Goal: Transaction & Acquisition: Purchase product/service

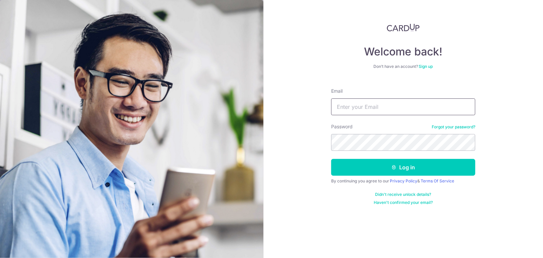
click at [359, 97] on div "Email" at bounding box center [403, 102] width 144 height 28
click at [359, 100] on input "Email" at bounding box center [403, 106] width 144 height 17
type input "[EMAIL_ADDRESS][DOMAIN_NAME]"
click at [331, 159] on button "Log in" at bounding box center [403, 167] width 144 height 17
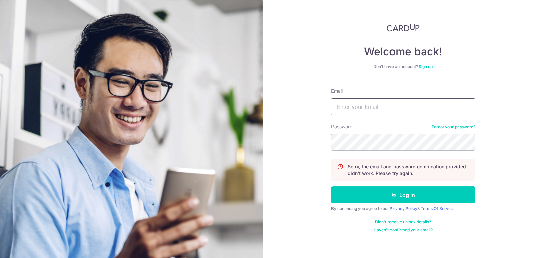
click at [366, 111] on input "Email" at bounding box center [403, 106] width 144 height 17
type input "[EMAIL_ADDRESS][DOMAIN_NAME]"
click at [331, 186] on button "Log in" at bounding box center [403, 194] width 144 height 17
click at [366, 111] on input "Email" at bounding box center [403, 106] width 144 height 17
click at [389, 107] on input "Email" at bounding box center [403, 106] width 144 height 17
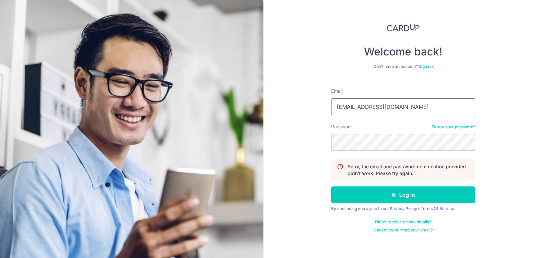
type input "[EMAIL_ADDRESS][DOMAIN_NAME]"
click at [331, 186] on button "Log in" at bounding box center [403, 194] width 144 height 17
click at [389, 107] on input "Email" at bounding box center [403, 106] width 144 height 17
type input "[EMAIL_ADDRESS][DOMAIN_NAME]"
click at [331, 186] on button "Log in" at bounding box center [403, 194] width 144 height 17
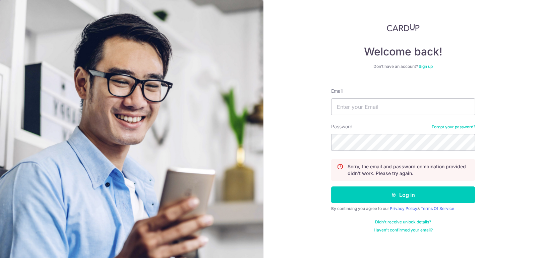
click at [455, 126] on link "Forgot your password?" at bounding box center [454, 126] width 44 height 5
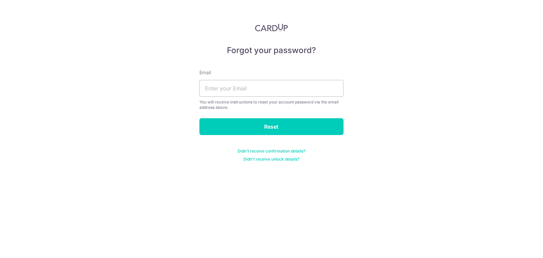
click at [239, 72] on div "Email You will receive instructions to reset your account password via the emai…" at bounding box center [272, 89] width 144 height 41
click at [244, 84] on input "text" at bounding box center [272, 88] width 144 height 17
type input "karenshui@gmail.com"
click at [200, 118] on input "Reset" at bounding box center [272, 126] width 144 height 17
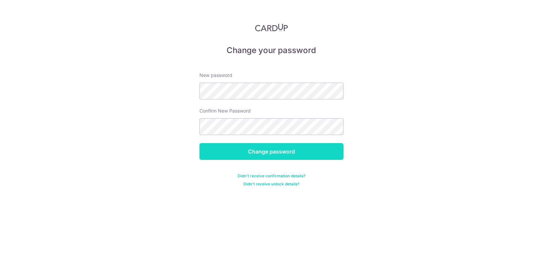
click at [302, 150] on input "Change password" at bounding box center [272, 151] width 144 height 17
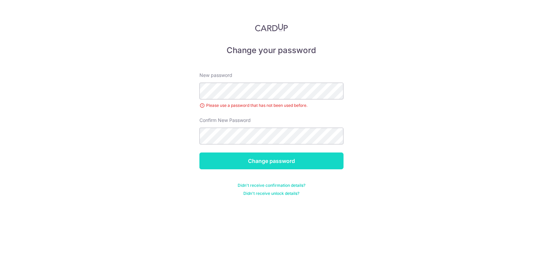
click at [291, 159] on input "Change password" at bounding box center [272, 160] width 144 height 17
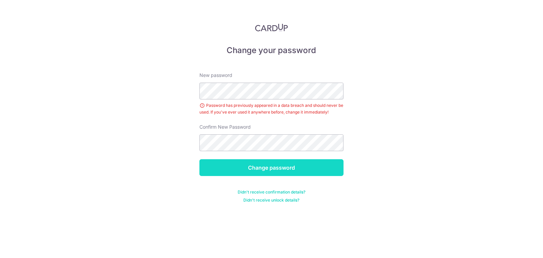
click at [280, 164] on input "Change password" at bounding box center [272, 167] width 144 height 17
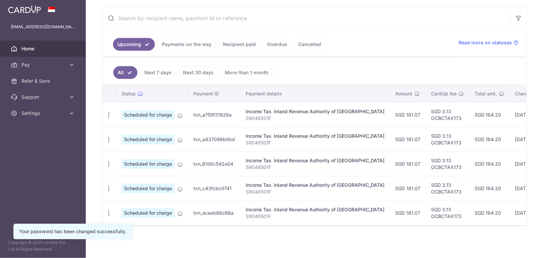
scroll to position [125, 0]
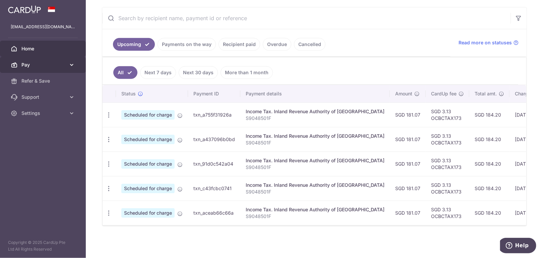
click at [58, 62] on span "Pay" at bounding box center [43, 64] width 44 height 7
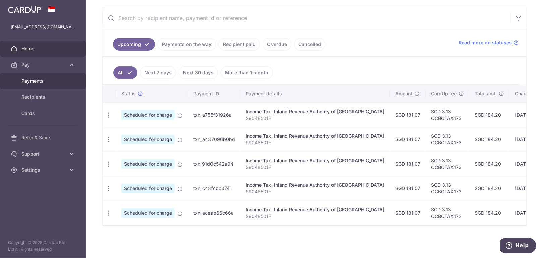
click at [36, 83] on span "Payments" at bounding box center [43, 80] width 44 height 7
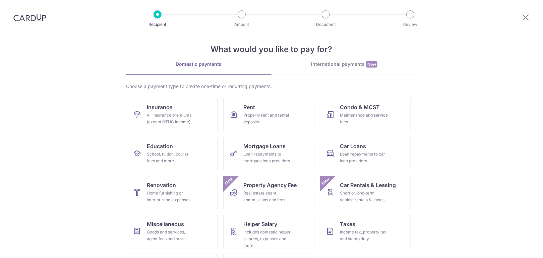
scroll to position [42, 0]
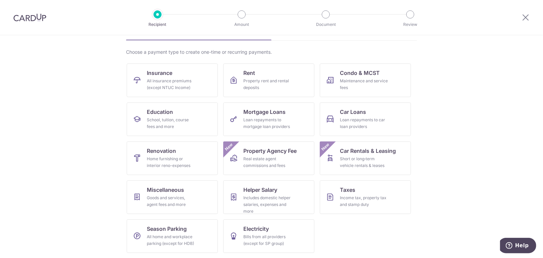
click at [345, 214] on ul "Insurance All insurance premiums (except NTUC Income) Rent Property rent and re…" at bounding box center [272, 160] width 290 height 195
click at [350, 201] on div "Income tax, property tax and stamp duty" at bounding box center [364, 200] width 48 height 13
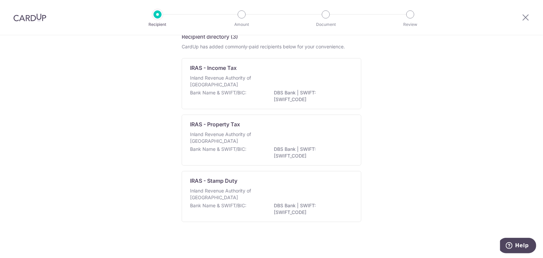
scroll to position [34, 0]
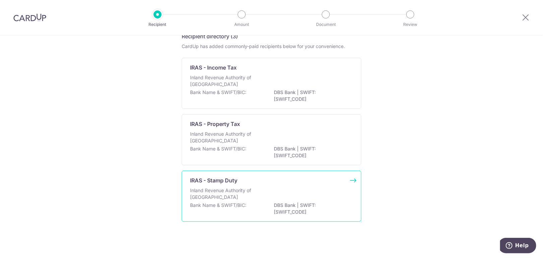
click at [253, 198] on p "Inland Revenue Authority of [GEOGRAPHIC_DATA]" at bounding box center [225, 193] width 71 height 13
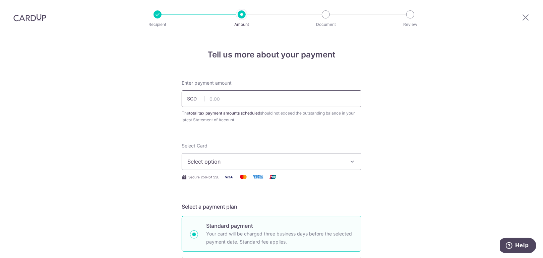
click at [249, 94] on input "text" at bounding box center [272, 98] width 180 height 17
paste input "26,600"
type input "26,600.00"
click at [248, 155] on button "Select option" at bounding box center [272, 161] width 180 height 17
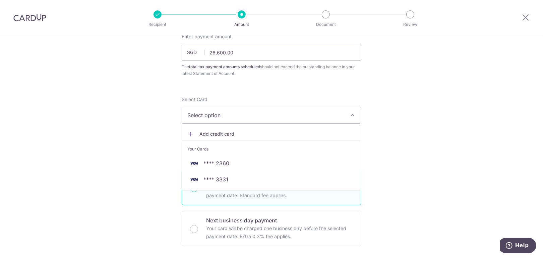
scroll to position [67, 0]
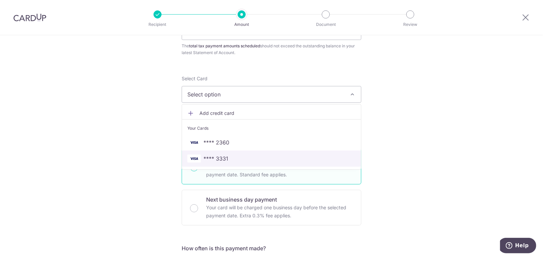
click at [232, 162] on link "**** 3331" at bounding box center [271, 158] width 179 height 16
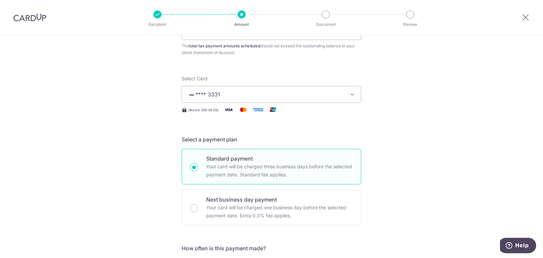
click at [349, 97] on icon "button" at bounding box center [352, 94] width 7 height 7
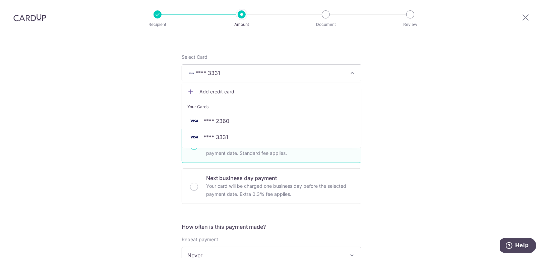
click at [500, 140] on div "Tell us more about your payment Enter payment amount SGD 26,600.00 26600.00 The…" at bounding box center [271, 258] width 543 height 623
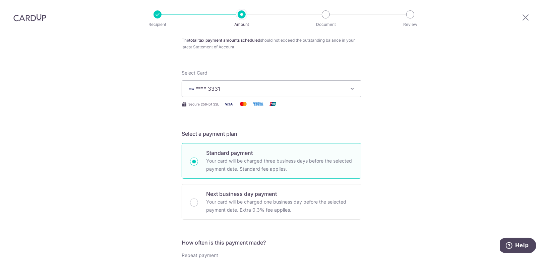
scroll to position [0, 0]
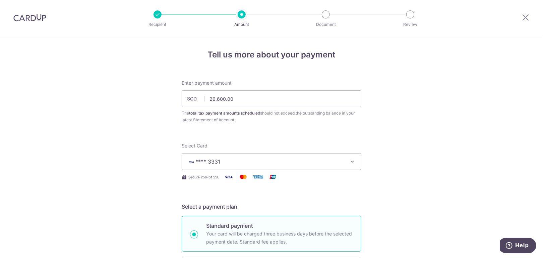
click at [326, 150] on div "Select Card **** 3331 Add credit card Your Cards **** 2360 **** 3331" at bounding box center [272, 156] width 180 height 28
click at [331, 163] on span "**** 3331" at bounding box center [266, 161] width 156 height 8
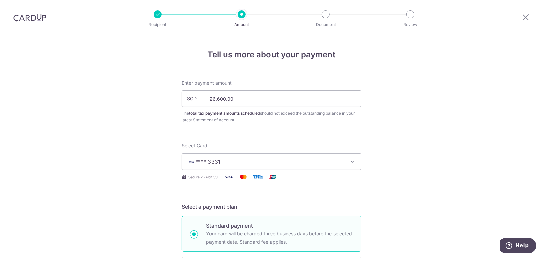
click at [524, 22] on div at bounding box center [526, 17] width 35 height 35
click at [525, 20] on icon at bounding box center [526, 17] width 8 height 8
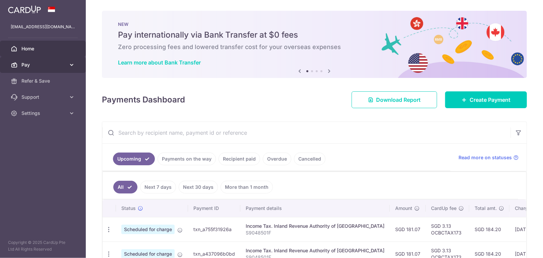
click at [69, 64] on icon at bounding box center [71, 64] width 7 height 7
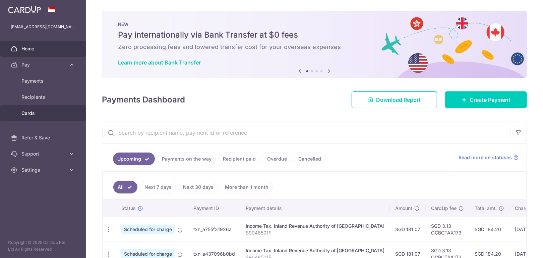
click at [35, 113] on span "Cards" at bounding box center [43, 113] width 44 height 7
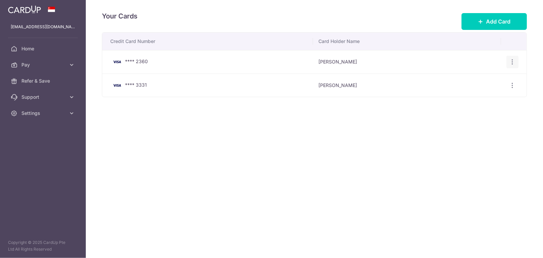
click at [518, 64] on div "View/Edit Delete" at bounding box center [513, 62] width 12 height 12
click at [513, 61] on icon "button" at bounding box center [513, 61] width 7 height 7
click at [478, 93] on span "Delete" at bounding box center [491, 97] width 46 height 8
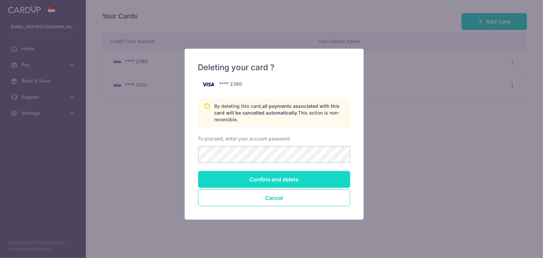
click at [266, 181] on input "Confirm and delete" at bounding box center [274, 179] width 152 height 17
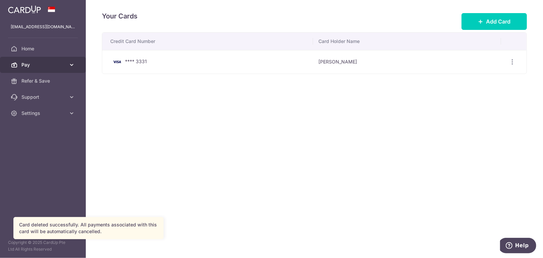
click at [49, 65] on span "Pay" at bounding box center [43, 64] width 44 height 7
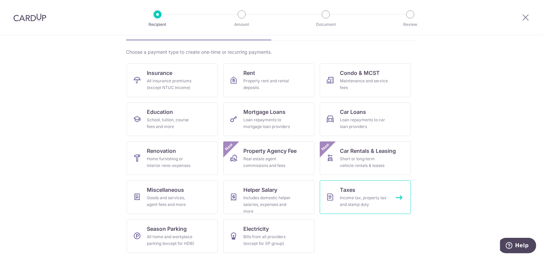
click at [344, 200] on div "Income tax, property tax and stamp duty" at bounding box center [364, 200] width 48 height 13
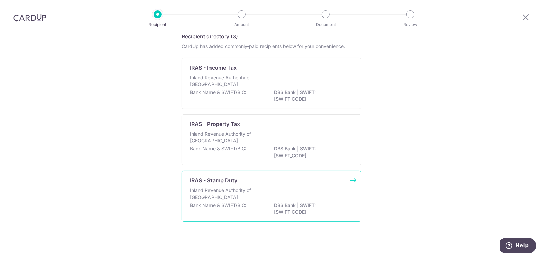
click at [243, 201] on div "Inland Revenue Authority of Singapore" at bounding box center [271, 194] width 163 height 15
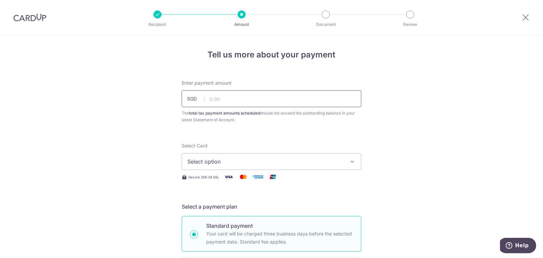
click at [245, 104] on input "text" at bounding box center [272, 98] width 180 height 17
click at [243, 101] on input "text" at bounding box center [272, 98] width 180 height 17
paste input "26,600"
type input "26,600.00"
click at [231, 159] on span "Select option" at bounding box center [266, 161] width 156 height 8
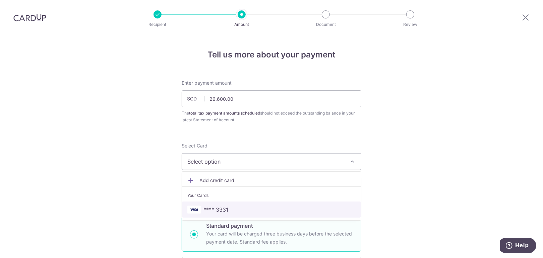
click at [233, 212] on span "**** 3331" at bounding box center [272, 209] width 168 height 8
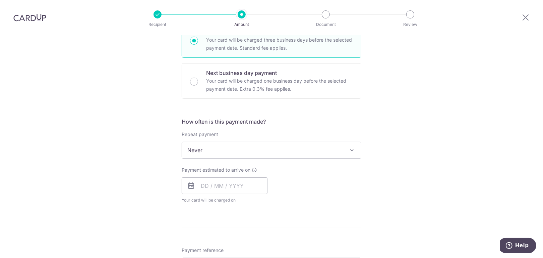
scroll to position [201, 0]
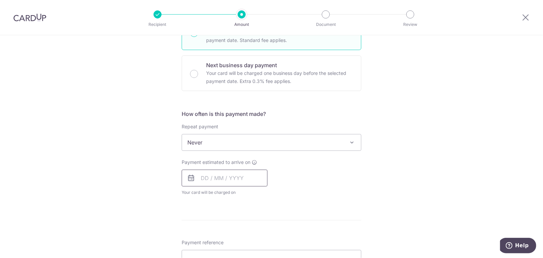
click at [229, 181] on input "text" at bounding box center [225, 177] width 86 height 17
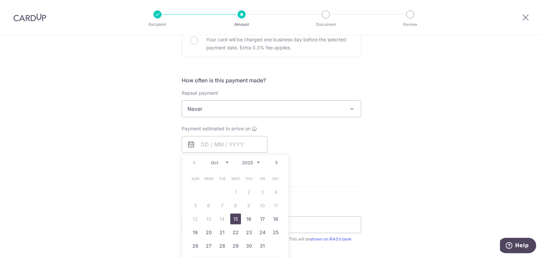
click at [233, 218] on link "15" at bounding box center [235, 218] width 11 height 11
type input "[DATE]"
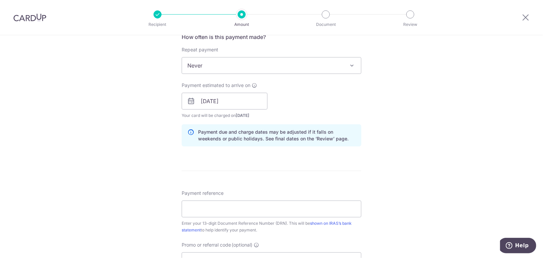
scroll to position [302, 0]
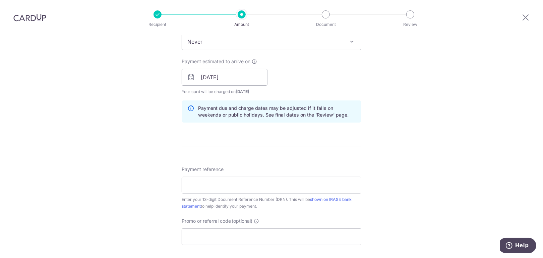
click at [246, 175] on div "Payment reference Enter your 13-digit Document Reference Number (DRN). This wil…" at bounding box center [272, 188] width 180 height 44
click at [256, 187] on input "Payment reference" at bounding box center [272, 184] width 180 height 17
paste input "”"
type input "”"
paste input "”"
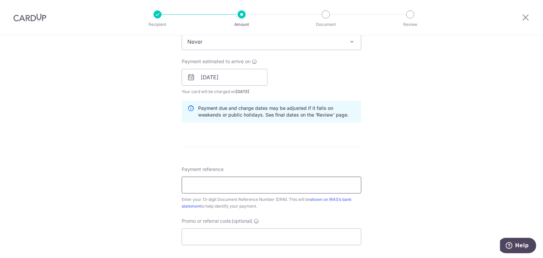
type input "”"
click at [232, 183] on input "Payment reference" at bounding box center [272, 184] width 180 height 17
paste input "2510073619104"
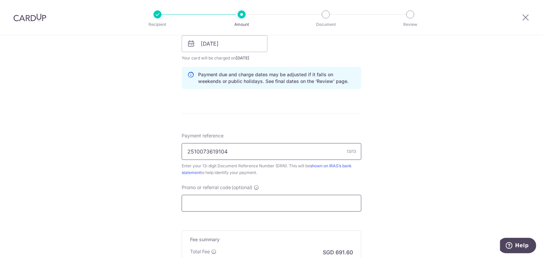
type input "2510073619104"
click at [302, 200] on input "Promo or referral code (optional)" at bounding box center [272, 203] width 180 height 17
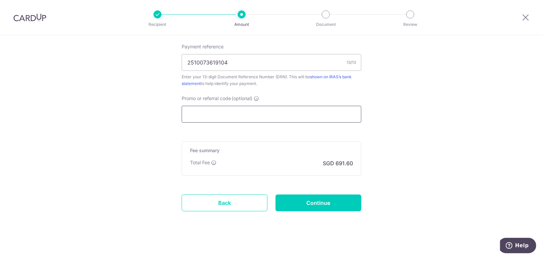
scroll to position [427, 0]
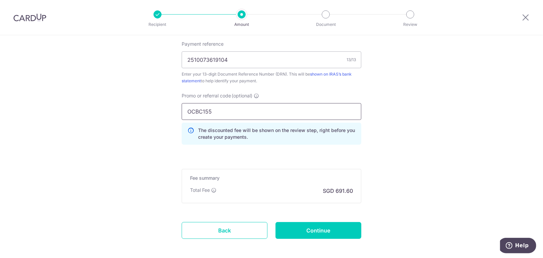
type input "OCBC155"
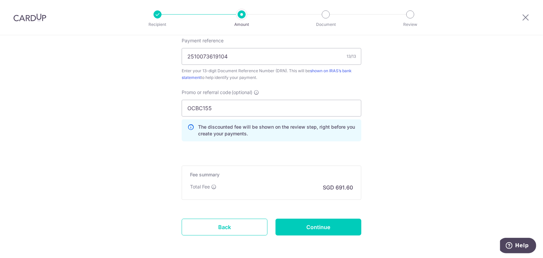
scroll to position [436, 0]
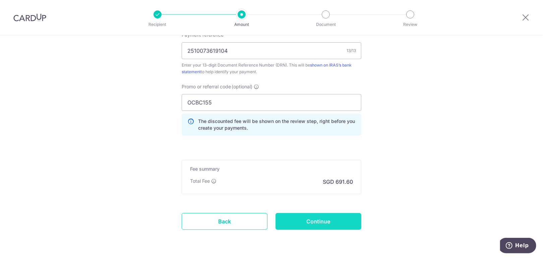
click at [319, 215] on input "Continue" at bounding box center [319, 221] width 86 height 17
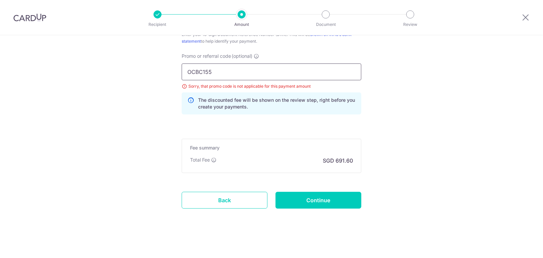
click at [233, 71] on input "OCBC155" at bounding box center [272, 71] width 180 height 17
paste input "VTAX25ONE"
type input "VTAX25ONE"
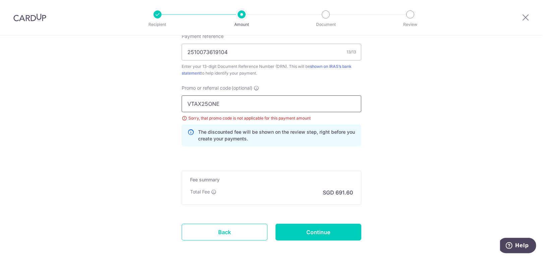
scroll to position [467, 0]
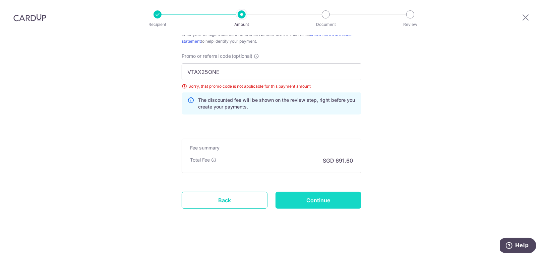
click at [321, 200] on input "Continue" at bounding box center [319, 200] width 86 height 17
drag, startPoint x: 235, startPoint y: 67, endPoint x: 96, endPoint y: 64, distance: 139.3
type input "OCBC195"
click at [304, 194] on input "Continue" at bounding box center [319, 200] width 86 height 17
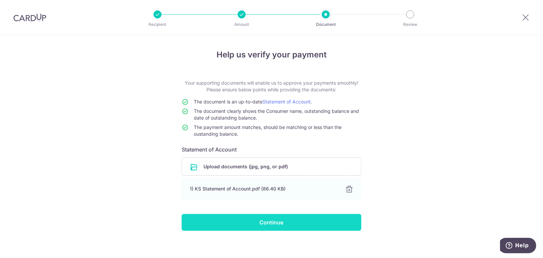
click at [260, 219] on input "Continue" at bounding box center [272, 222] width 180 height 17
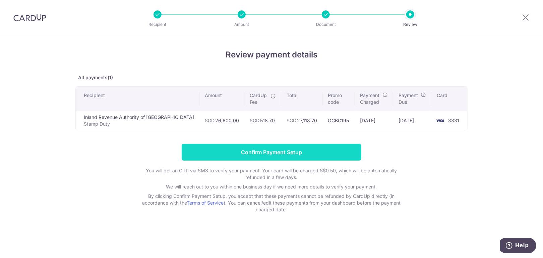
click at [292, 150] on input "Confirm Payment Setup" at bounding box center [272, 152] width 180 height 17
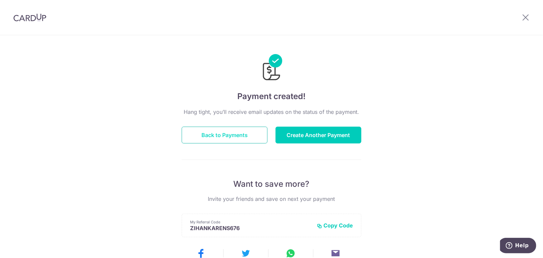
click at [248, 140] on button "Back to Payments" at bounding box center [225, 134] width 86 height 17
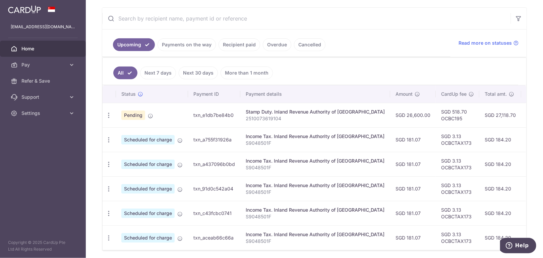
scroll to position [134, 0]
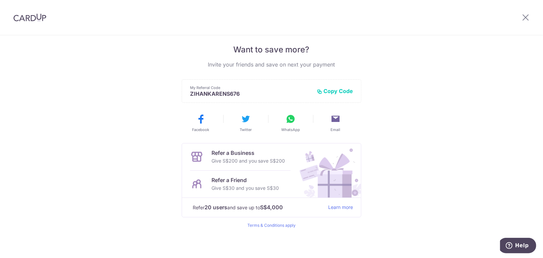
scroll to position [135, 0]
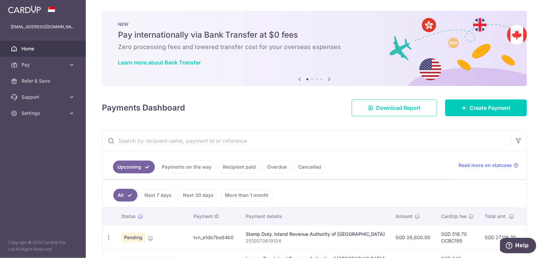
click at [269, 168] on link "Overdue" at bounding box center [277, 166] width 29 height 13
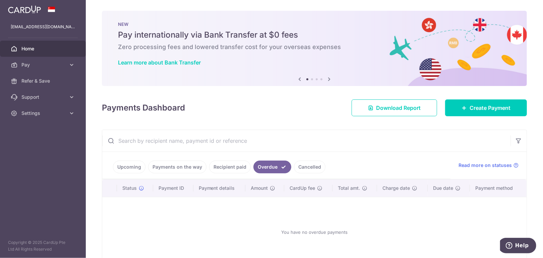
click at [306, 168] on link "Cancelled" at bounding box center [310, 166] width 32 height 13
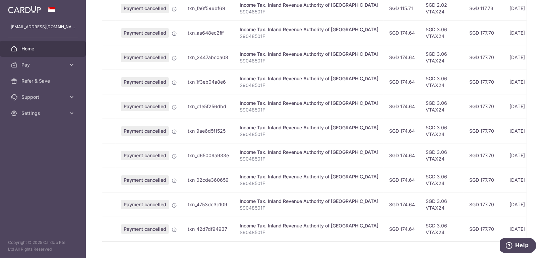
scroll to position [201, 0]
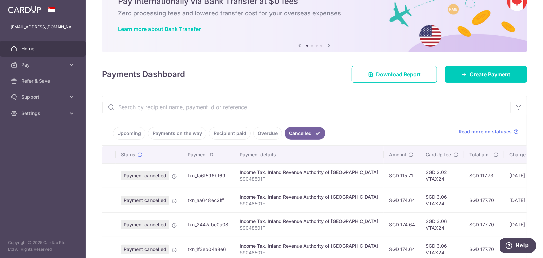
click at [179, 135] on link "Payments on the way" at bounding box center [177, 133] width 58 height 13
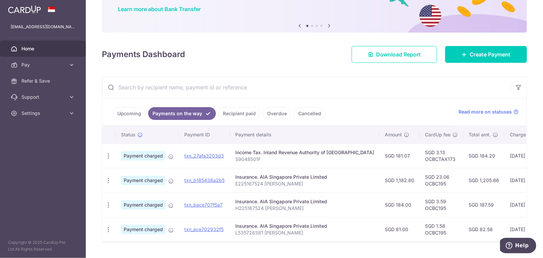
scroll to position [72, 0]
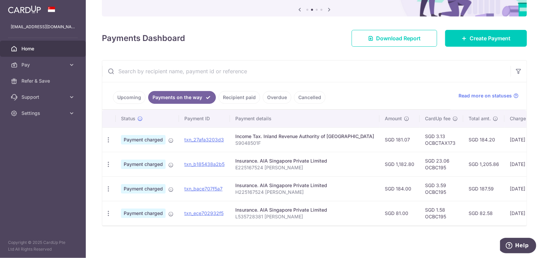
click at [124, 96] on link "Upcoming" at bounding box center [129, 97] width 33 height 13
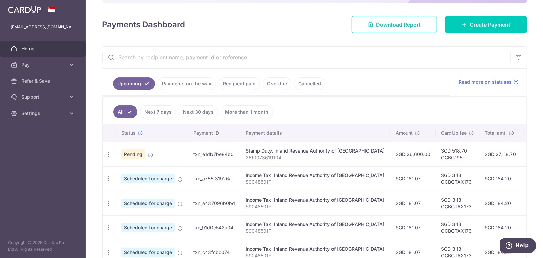
scroll to position [82, 0]
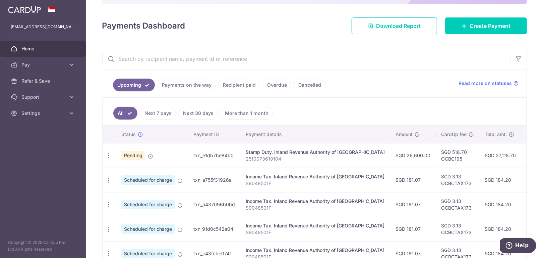
click at [251, 88] on link "Recipient paid" at bounding box center [240, 84] width 42 height 13
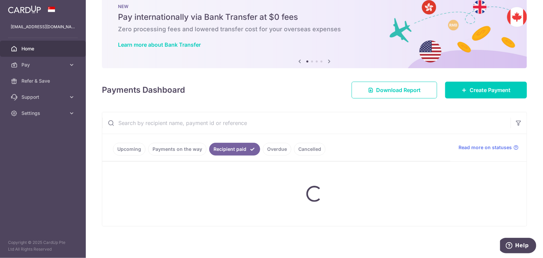
scroll to position [17, 0]
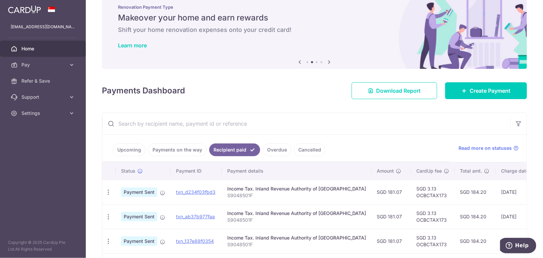
click at [281, 143] on link "Overdue" at bounding box center [277, 149] width 29 height 13
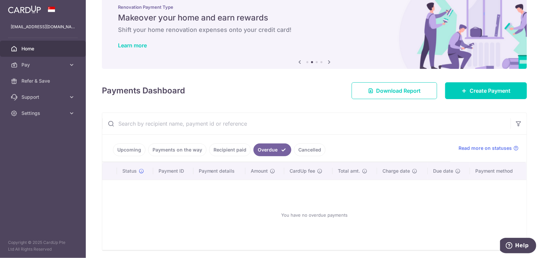
click at [304, 144] on link "Cancelled" at bounding box center [310, 149] width 32 height 13
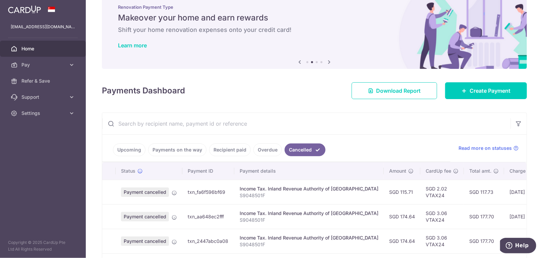
click at [264, 149] on link "Overdue" at bounding box center [268, 149] width 29 height 13
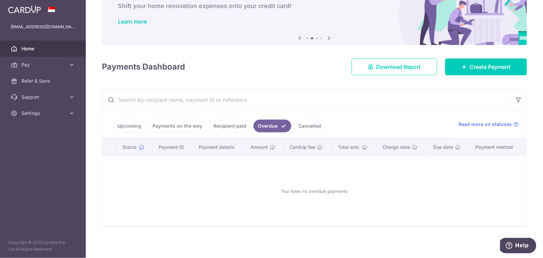
click at [297, 126] on link "Cancelled" at bounding box center [310, 125] width 32 height 13
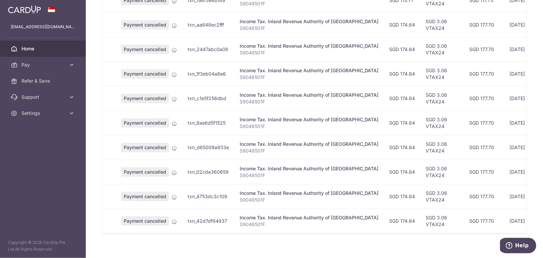
scroll to position [41, 0]
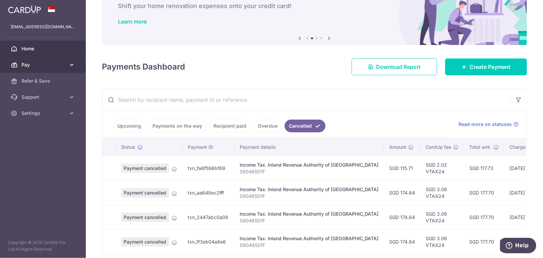
click at [47, 63] on span "Pay" at bounding box center [43, 64] width 44 height 7
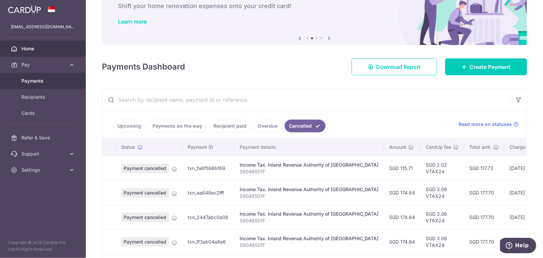
click at [46, 78] on span "Payments" at bounding box center [43, 80] width 44 height 7
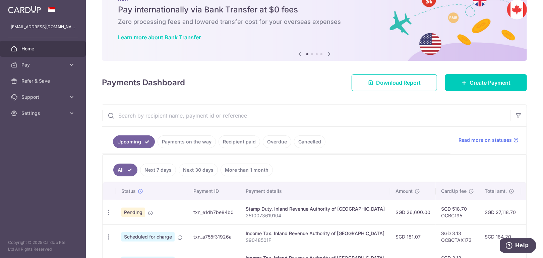
scroll to position [67, 0]
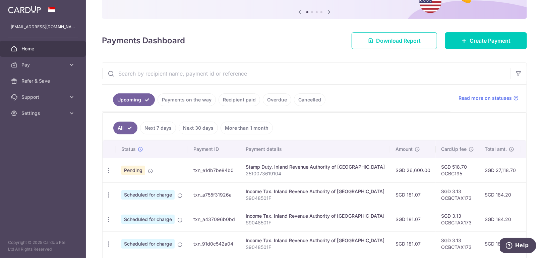
click at [238, 124] on link "More than 1 month" at bounding box center [247, 127] width 52 height 13
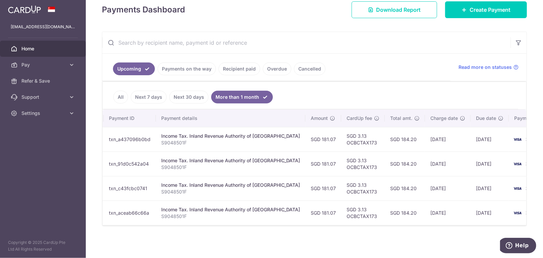
scroll to position [0, 0]
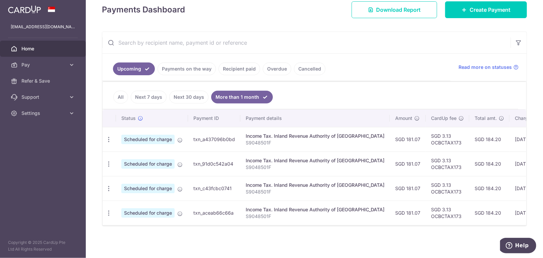
click at [118, 94] on link "All" at bounding box center [120, 97] width 15 height 13
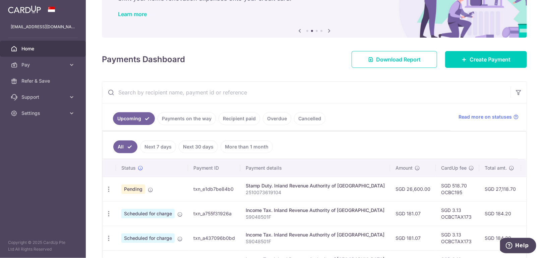
scroll to position [15, 0]
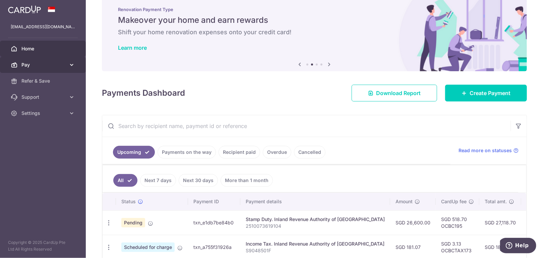
click at [50, 65] on span "Pay" at bounding box center [43, 64] width 44 height 7
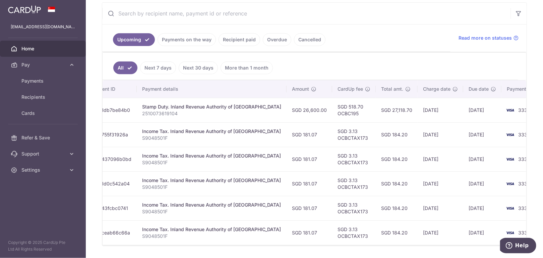
scroll to position [115, 0]
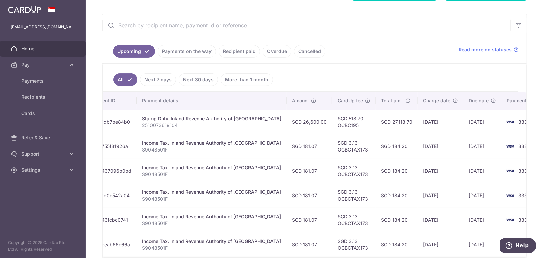
click at [226, 22] on input "text" at bounding box center [306, 24] width 409 height 21
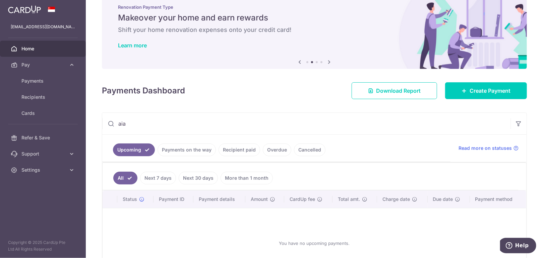
scroll to position [69, 0]
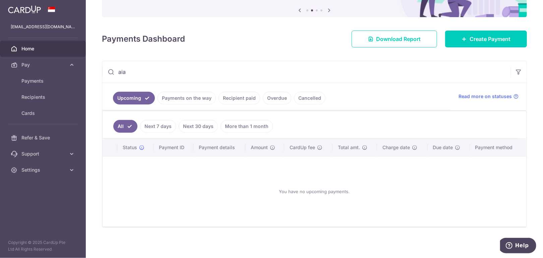
type input "aia"
click at [245, 96] on link "Recipient paid" at bounding box center [240, 98] width 42 height 13
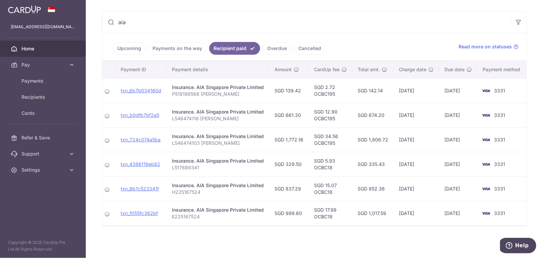
scroll to position [0, 0]
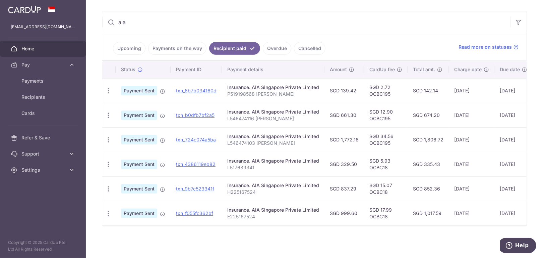
click at [126, 46] on link "Upcoming" at bounding box center [129, 48] width 33 height 13
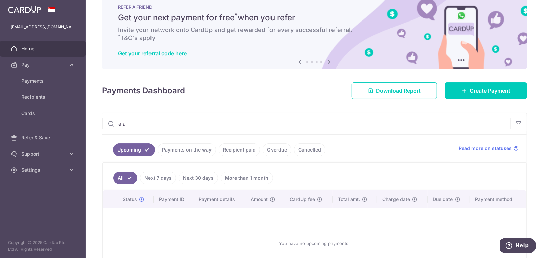
scroll to position [69, 0]
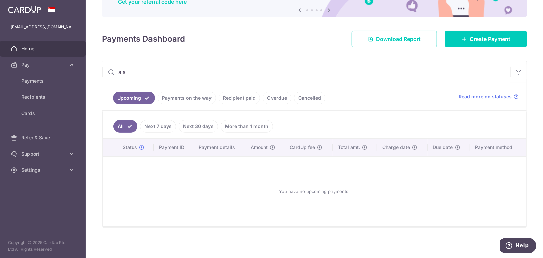
click at [190, 101] on link "Payments on the way" at bounding box center [187, 98] width 58 height 13
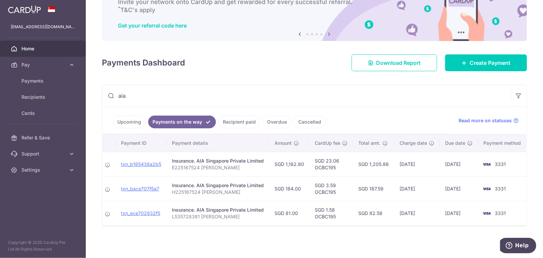
scroll to position [0, 64]
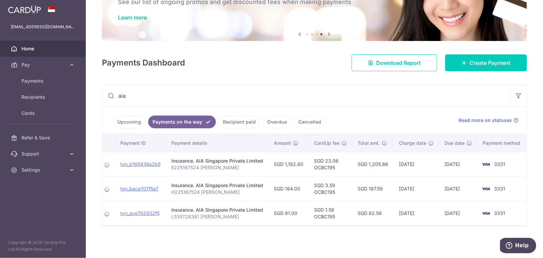
click at [129, 116] on link "Upcoming" at bounding box center [129, 121] width 33 height 13
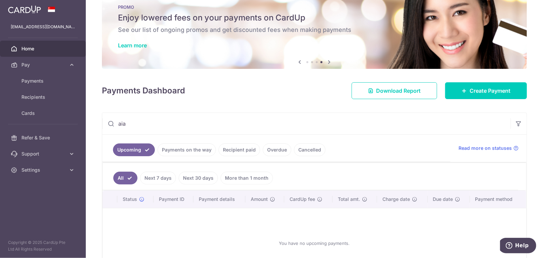
scroll to position [48, 0]
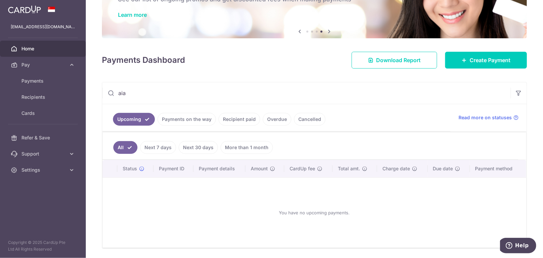
click at [172, 116] on link "Payments on the way" at bounding box center [187, 119] width 58 height 13
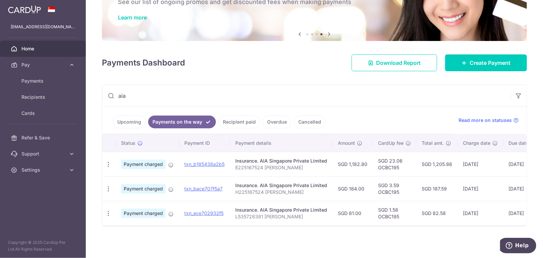
click at [122, 111] on ul "Upcoming Payments on the way Recipient paid Overdue Cancelled" at bounding box center [276, 120] width 349 height 27
click at [126, 118] on link "Upcoming" at bounding box center [129, 121] width 33 height 13
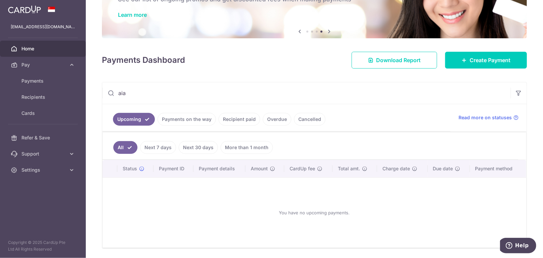
click at [143, 126] on ul "Upcoming Payments on the way Recipient paid Overdue Cancelled" at bounding box center [276, 117] width 349 height 27
drag, startPoint x: 138, startPoint y: 94, endPoint x: 35, endPoint y: 80, distance: 103.9
click at [34, 85] on main "karenshui@gmail.com Home Pay Payments Recipients Cards Refer & Save Support FAQ…" at bounding box center [271, 129] width 543 height 258
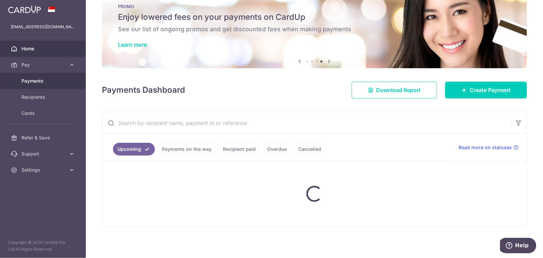
scroll to position [17, 0]
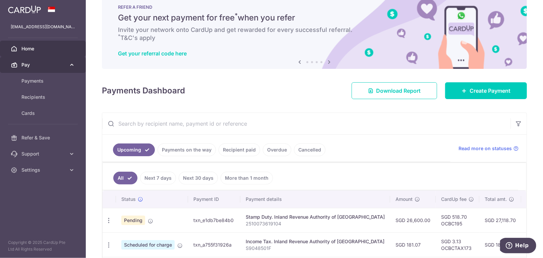
click at [41, 62] on span "Pay" at bounding box center [43, 64] width 44 height 7
click at [50, 63] on span "Pay" at bounding box center [43, 64] width 44 height 7
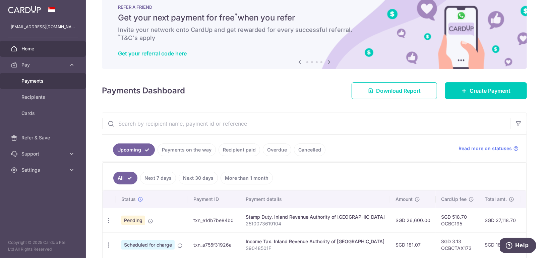
click at [52, 78] on span "Payments" at bounding box center [43, 80] width 44 height 7
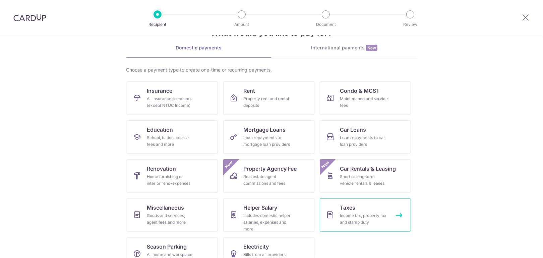
scroll to position [42, 0]
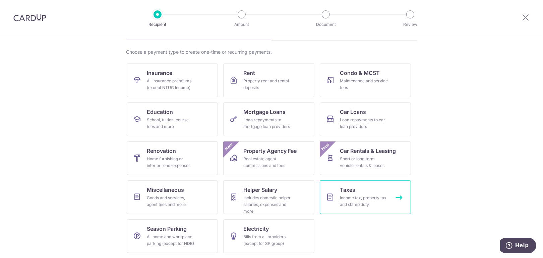
click at [352, 189] on span "Taxes" at bounding box center [347, 189] width 15 height 8
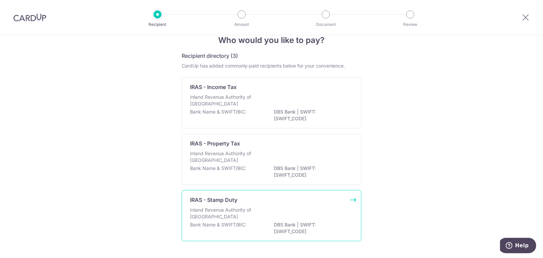
scroll to position [34, 0]
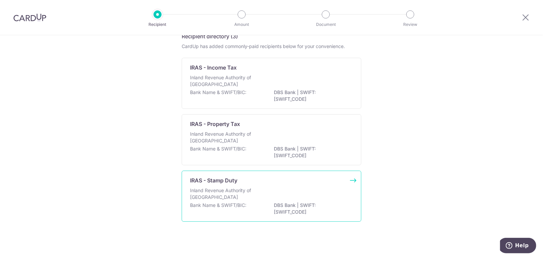
click at [233, 207] on p "Bank Name & SWIFT/BIC:" at bounding box center [218, 205] width 56 height 7
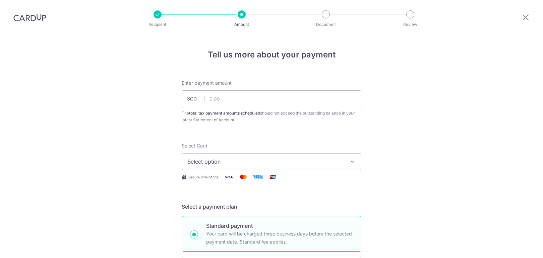
click at [217, 97] on input "text" at bounding box center [272, 98] width 180 height 17
type input "26,600.00"
click at [249, 169] on button "Select option" at bounding box center [272, 161] width 180 height 17
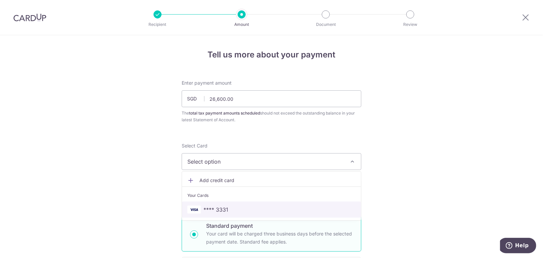
click at [252, 204] on link "**** 3331" at bounding box center [271, 209] width 179 height 16
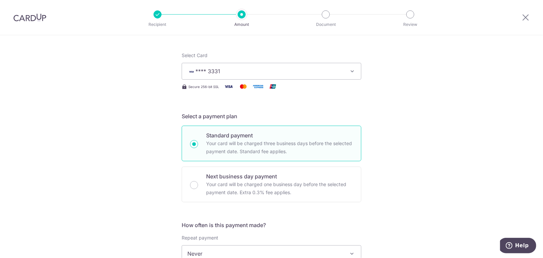
scroll to position [168, 0]
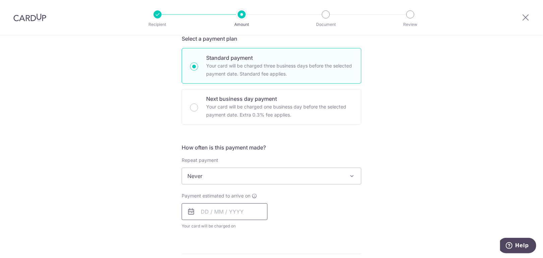
click at [227, 210] on input "text" at bounding box center [225, 211] width 86 height 17
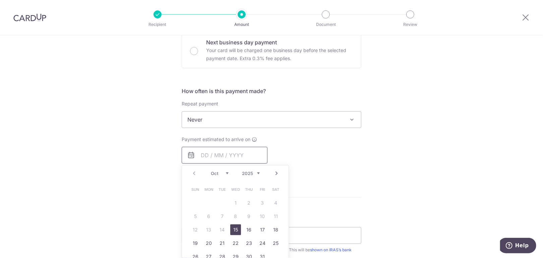
scroll to position [268, 0]
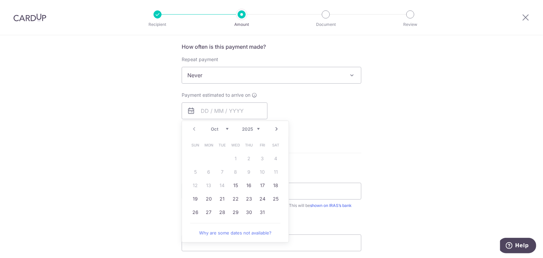
click at [236, 187] on link "15" at bounding box center [235, 185] width 11 height 11
type input "15/10/2025"
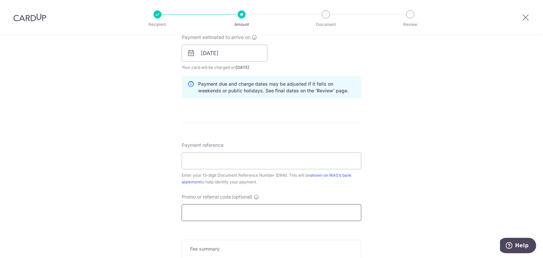
scroll to position [369, 0]
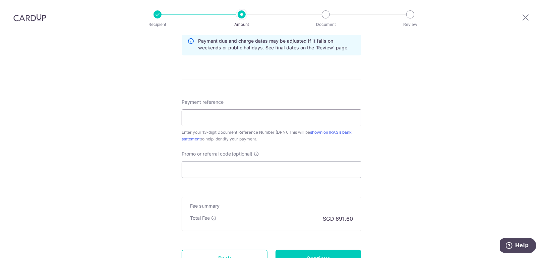
click at [252, 121] on input "Payment reference" at bounding box center [272, 117] width 180 height 17
click at [243, 166] on input "Promo or referral code (optional)" at bounding box center [272, 169] width 180 height 17
paste input "OCBCTAX173"
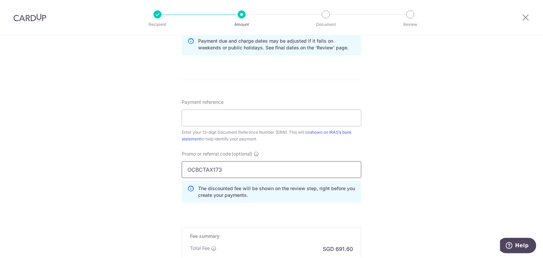
type input "OCBCTAX173"
click at [245, 122] on input "Payment reference" at bounding box center [272, 117] width 180 height 17
paste input "2510073619104"
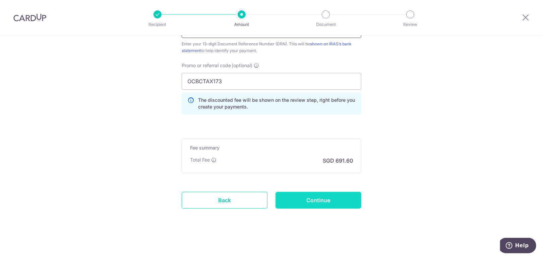
type input "2510073619104"
click at [350, 199] on input "Continue" at bounding box center [319, 200] width 86 height 17
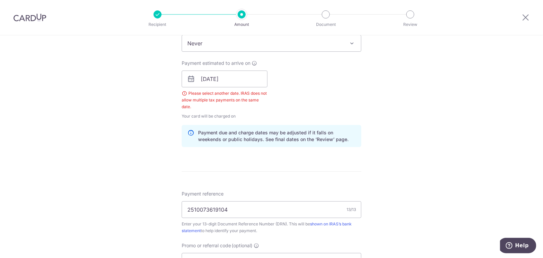
scroll to position [287, 0]
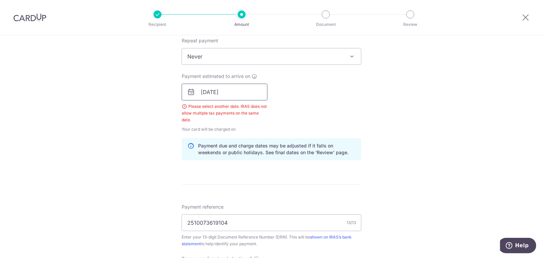
click at [230, 85] on input "[DATE]" at bounding box center [225, 92] width 86 height 17
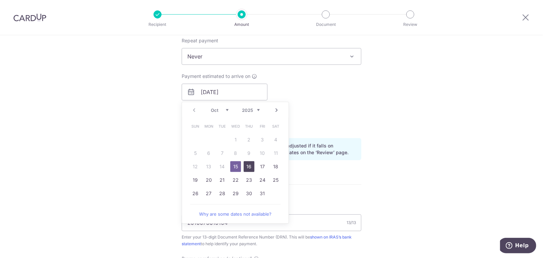
drag, startPoint x: 248, startPoint y: 162, endPoint x: 369, endPoint y: 151, distance: 121.6
click at [248, 162] on link "16" at bounding box center [249, 166] width 11 height 11
type input "[DATE]"
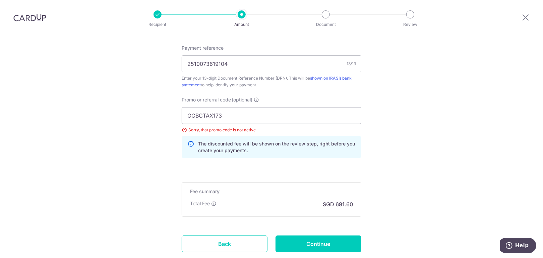
scroll to position [455, 0]
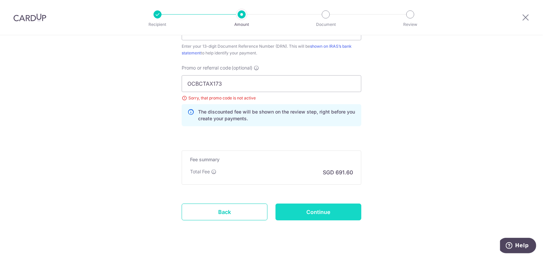
click at [344, 211] on input "Continue" at bounding box center [319, 211] width 86 height 17
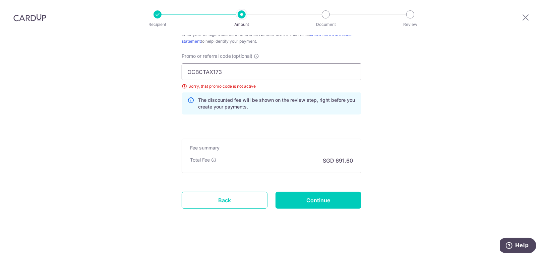
click at [212, 68] on input "OCBCTAX173" at bounding box center [272, 71] width 180 height 17
paste input "25AMEX18"
type input "25AMEX18"
click at [310, 198] on input "Continue" at bounding box center [319, 200] width 86 height 17
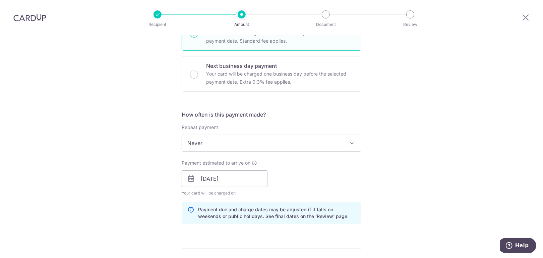
scroll to position [165, 0]
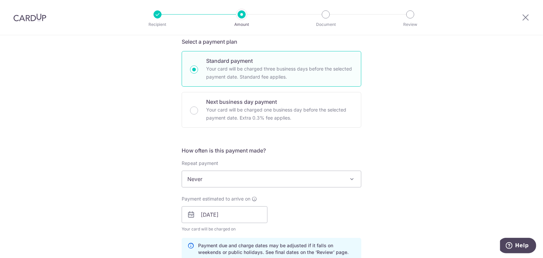
click at [532, 13] on div at bounding box center [526, 17] width 35 height 35
click at [528, 18] on icon at bounding box center [526, 17] width 8 height 8
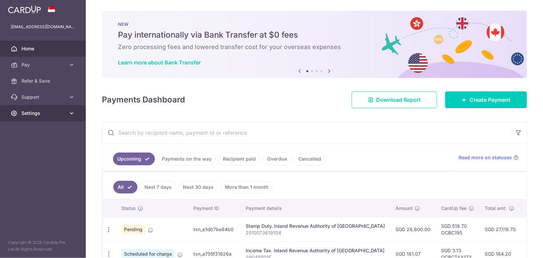
click at [45, 118] on link "Settings" at bounding box center [43, 113] width 86 height 16
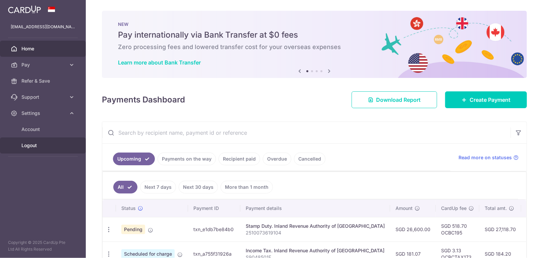
click at [30, 146] on span "Logout" at bounding box center [43, 145] width 44 height 7
